Goal: Transaction & Acquisition: Purchase product/service

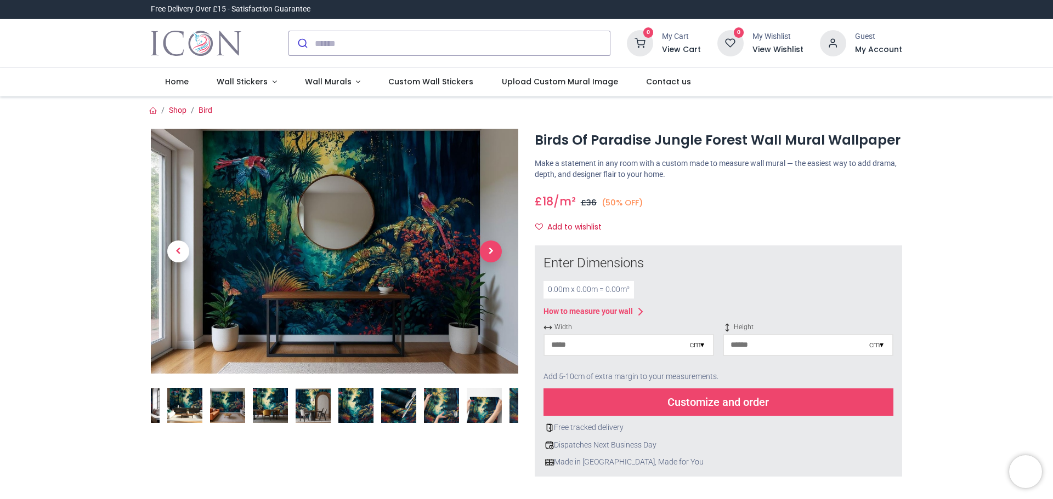
click at [491, 252] on span "Next" at bounding box center [491, 252] width 22 height 22
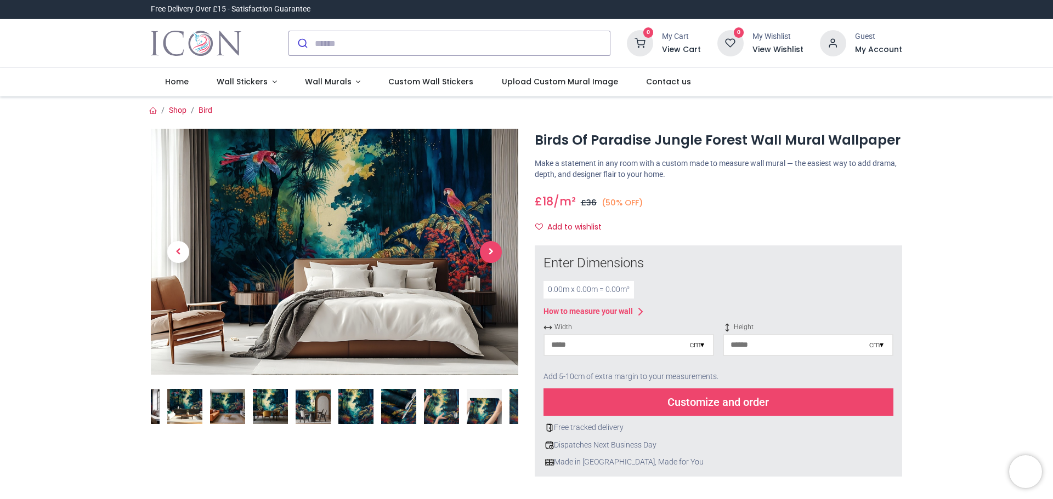
click at [491, 252] on span "Next" at bounding box center [491, 252] width 22 height 22
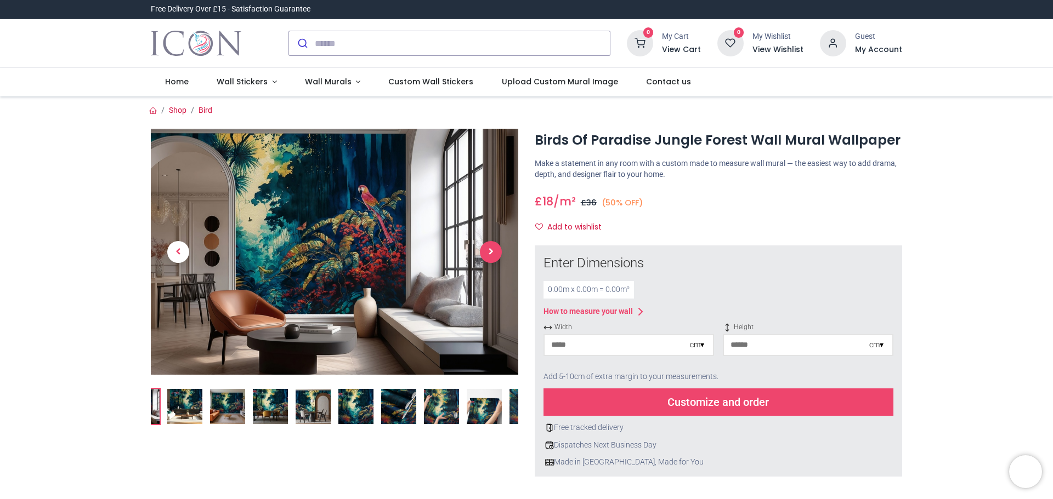
click at [491, 252] on span "Next" at bounding box center [491, 252] width 22 height 22
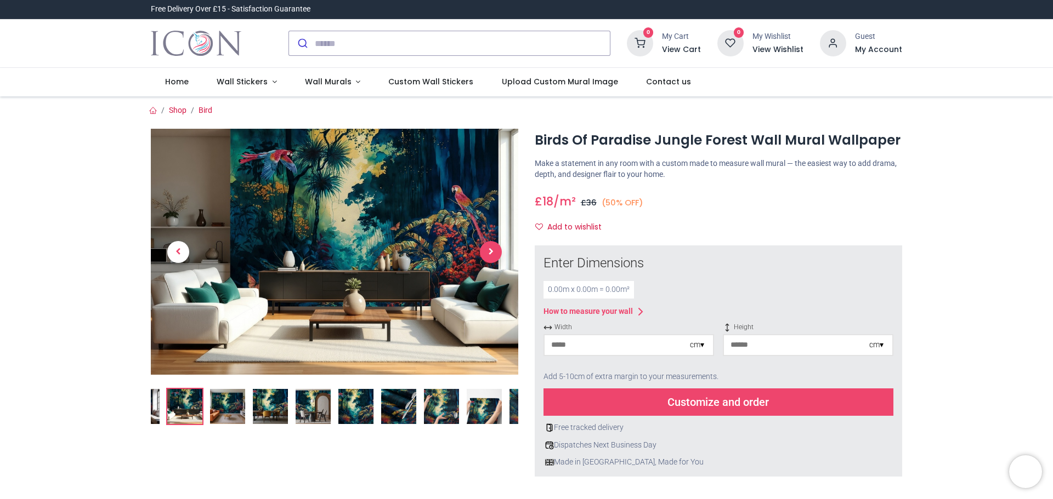
click at [491, 252] on span "Next" at bounding box center [491, 252] width 22 height 22
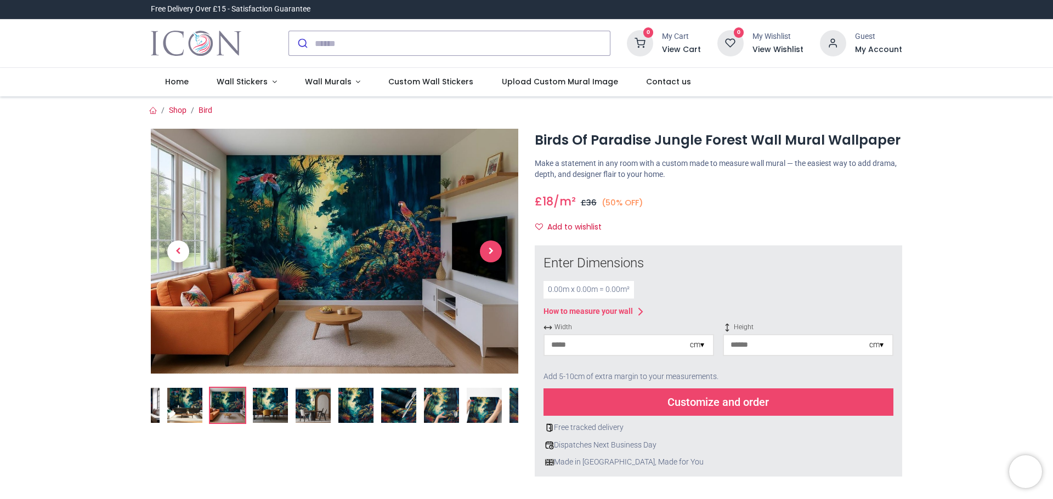
click at [491, 252] on span "Next" at bounding box center [491, 252] width 22 height 22
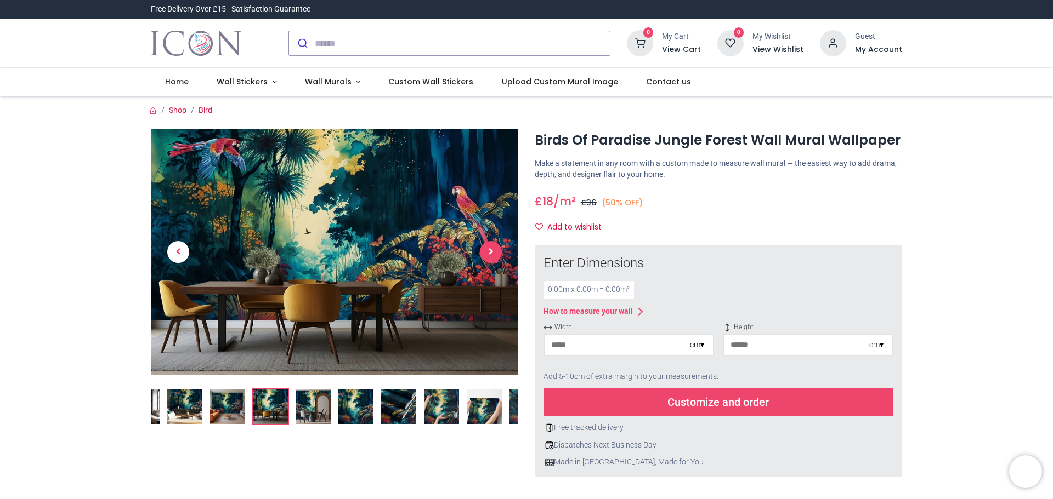
click at [492, 253] on span "Next" at bounding box center [491, 252] width 22 height 22
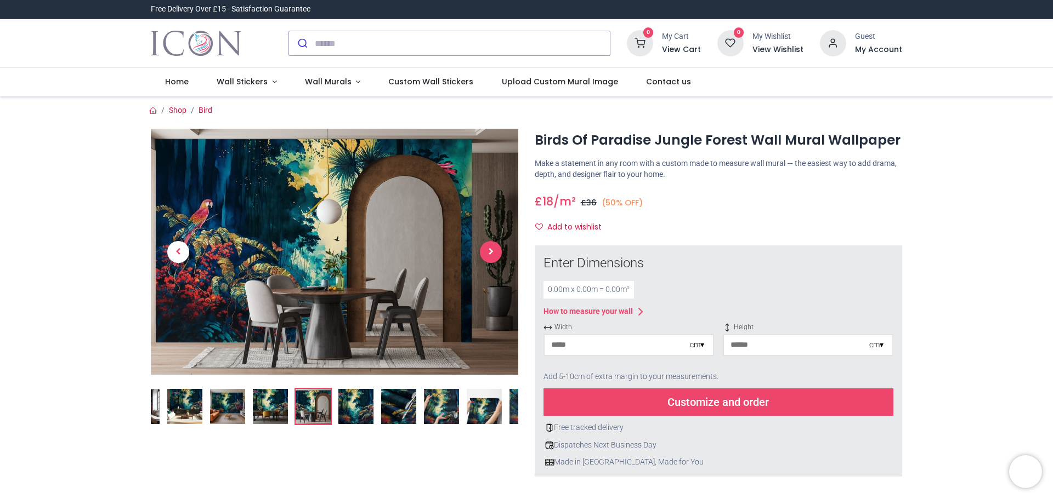
click at [492, 253] on span "Next" at bounding box center [491, 252] width 22 height 22
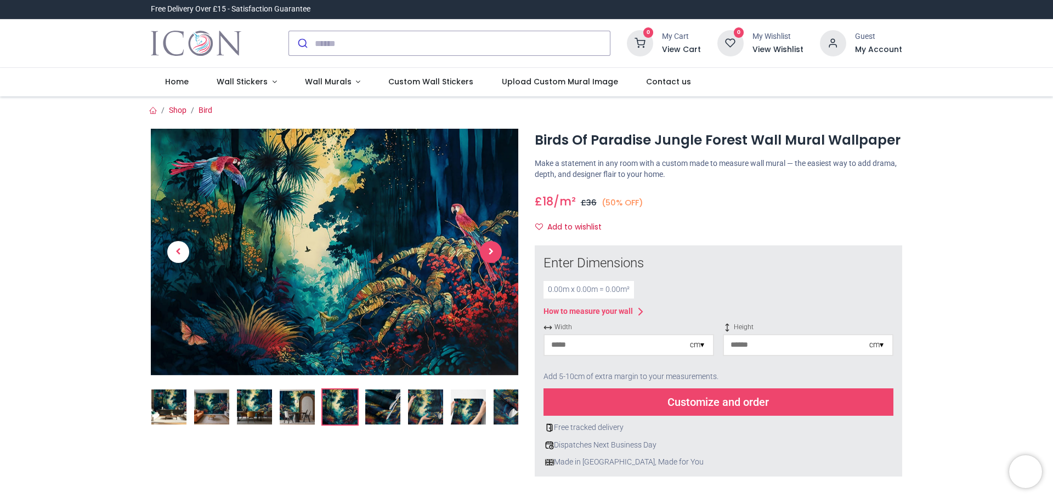
click at [492, 253] on span "Next" at bounding box center [491, 252] width 22 height 22
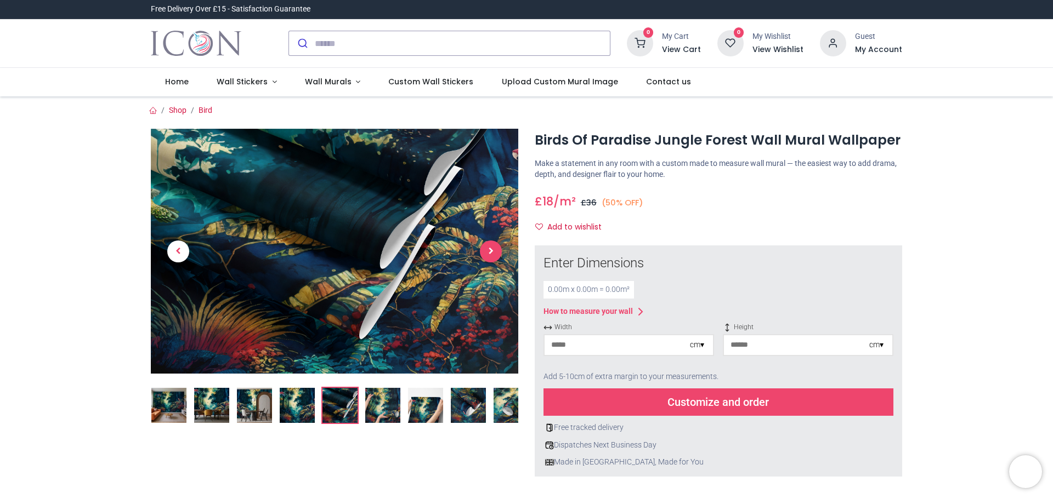
click at [492, 253] on span "Next" at bounding box center [491, 252] width 22 height 22
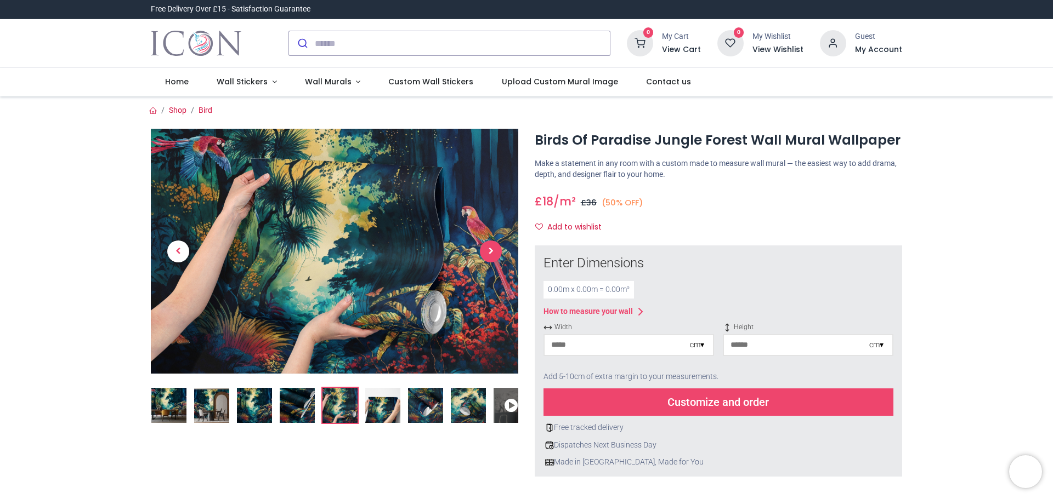
click at [492, 253] on span "Next" at bounding box center [491, 252] width 22 height 22
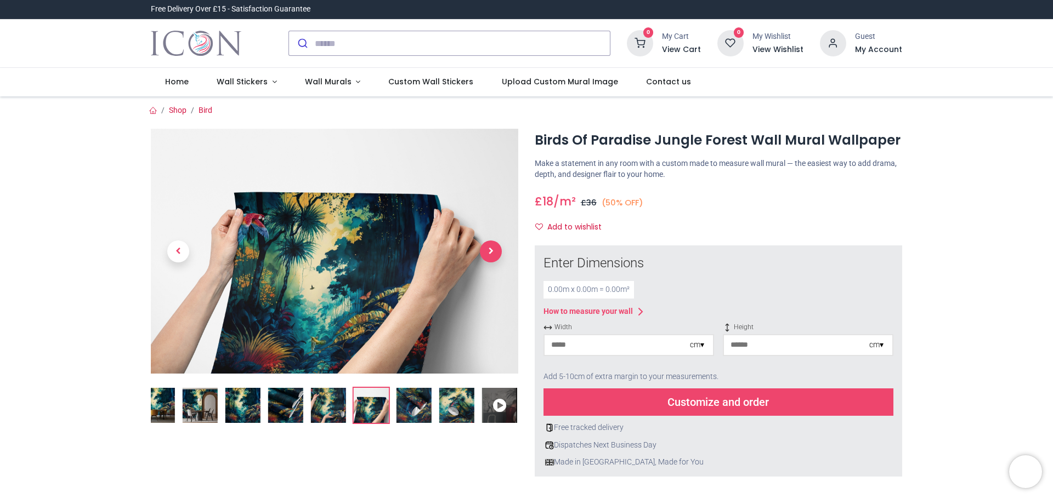
click at [492, 253] on span "Next" at bounding box center [491, 252] width 22 height 22
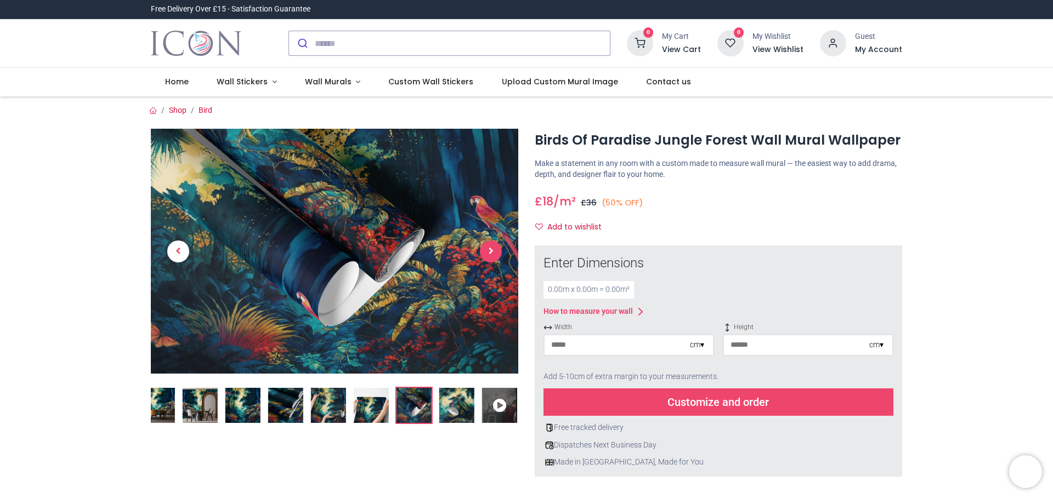
click at [492, 253] on span "Next" at bounding box center [491, 252] width 22 height 22
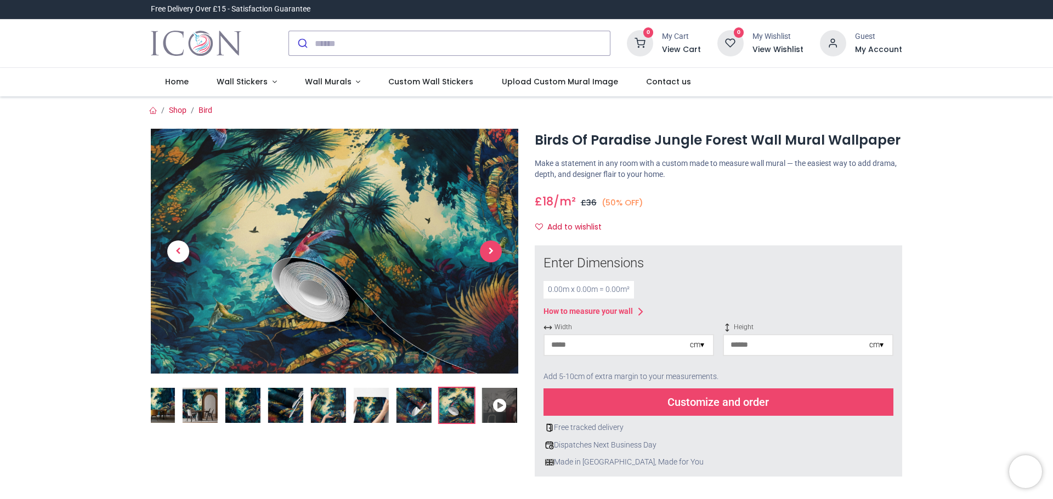
click at [492, 253] on span "Next" at bounding box center [491, 252] width 22 height 22
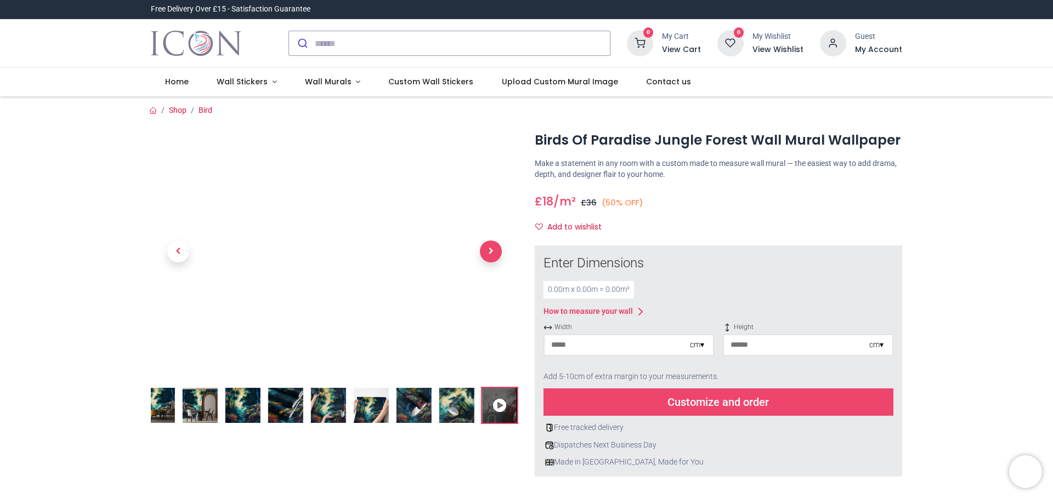
click at [492, 253] on span "Next" at bounding box center [491, 252] width 22 height 22
